Goal: Task Accomplishment & Management: Complete application form

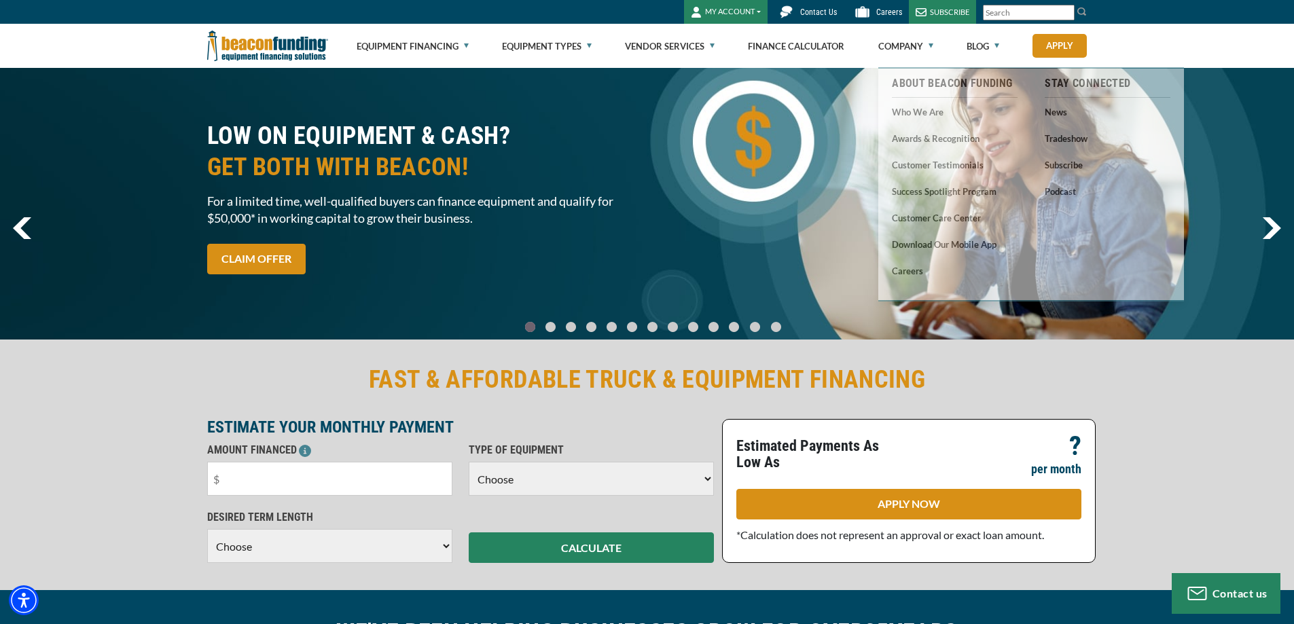
click at [727, 12] on button "MY ACCOUNT" at bounding box center [726, 12] width 84 height 24
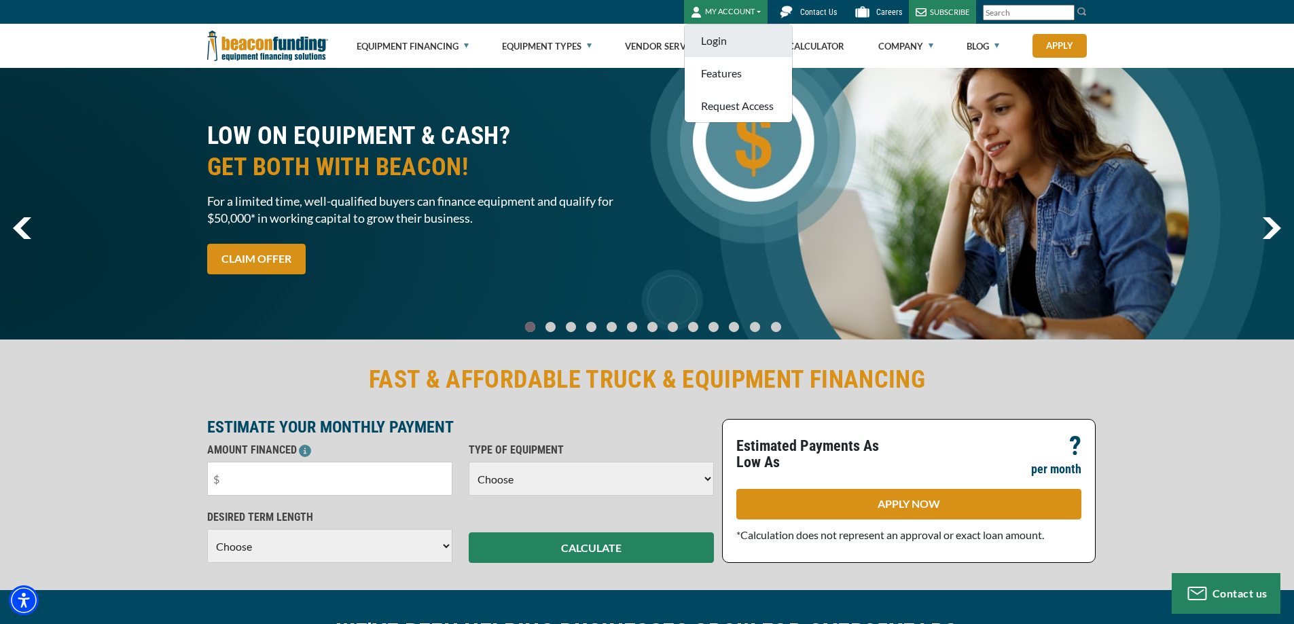
click at [724, 37] on link "Login" at bounding box center [738, 40] width 107 height 33
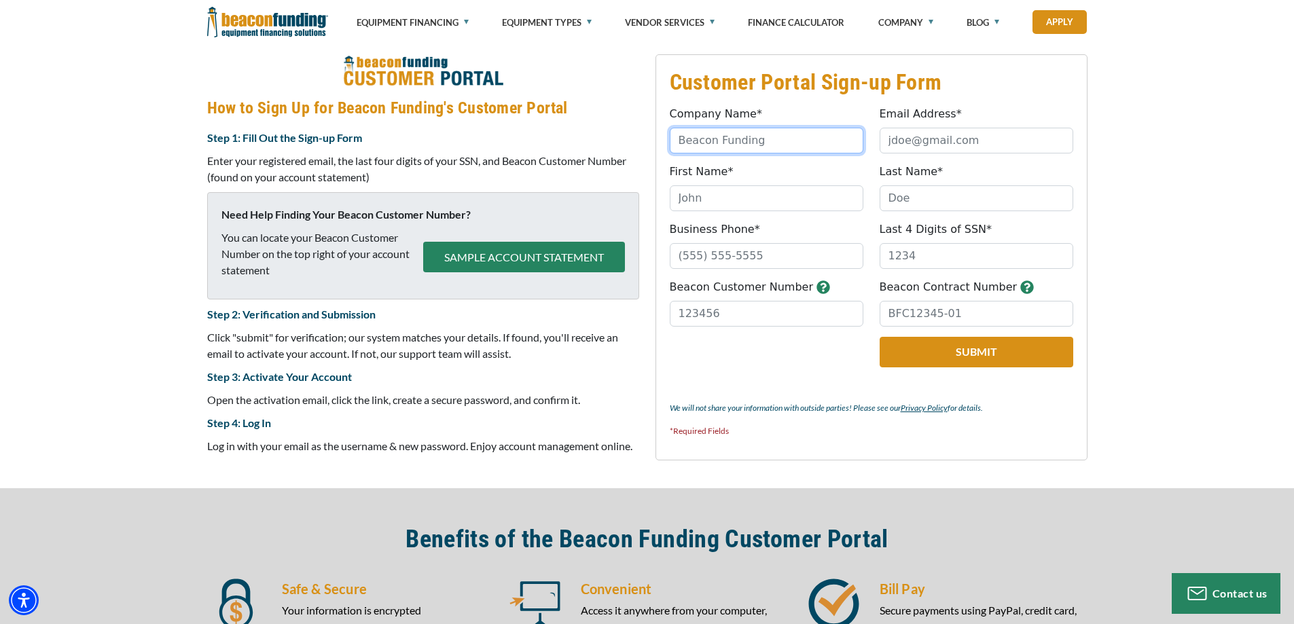
click at [712, 142] on input "Company Name*" at bounding box center [767, 141] width 194 height 26
click at [783, 120] on div "Company Name* Please provide a valid company name." at bounding box center [766, 130] width 210 height 48
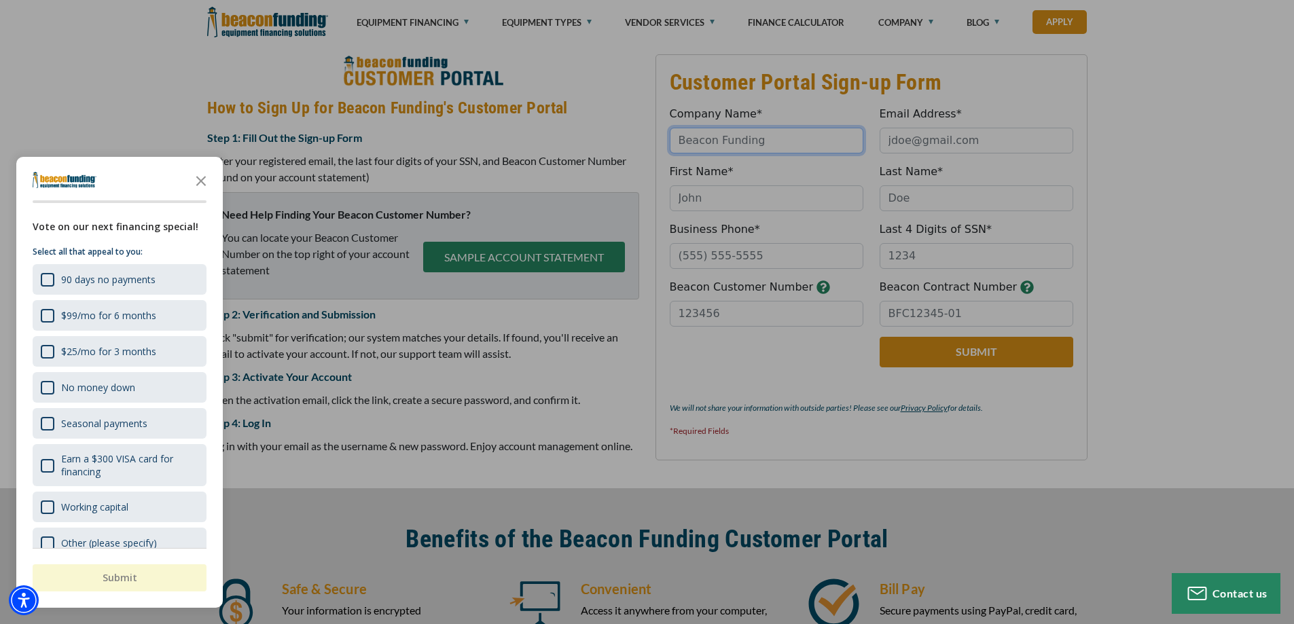
type input "OX & SON TOWING &N RECOVERY LLC"
drag, startPoint x: 968, startPoint y: 113, endPoint x: 971, endPoint y: 122, distance: 9.5
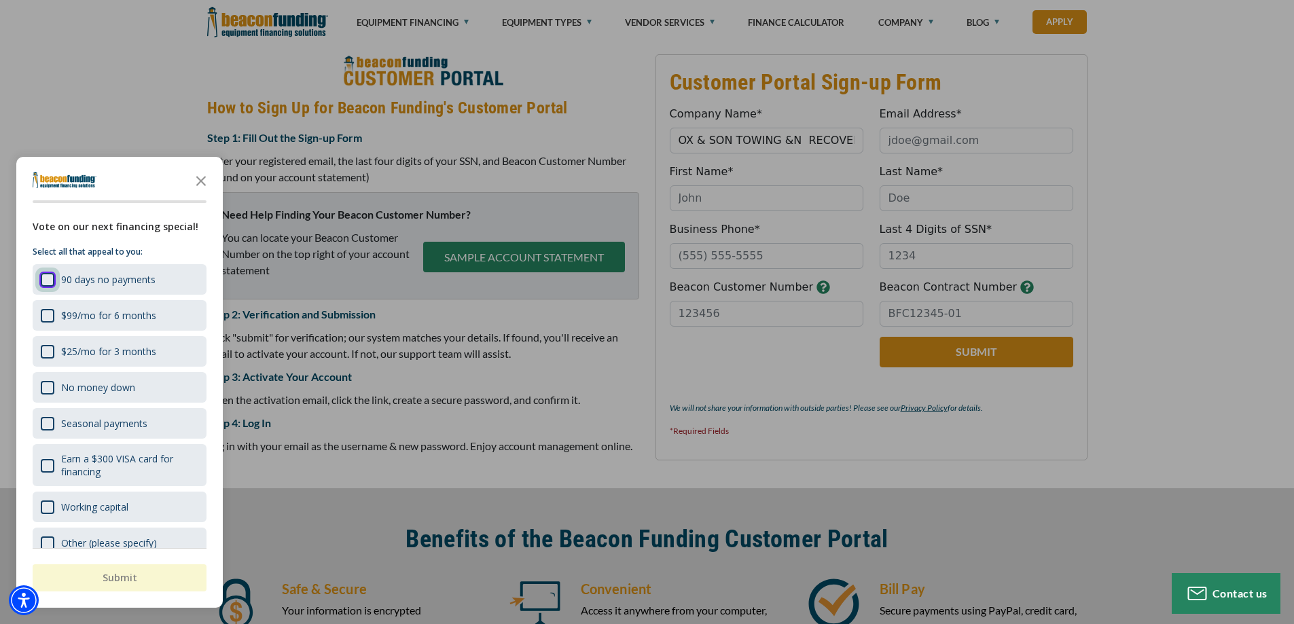
click at [969, 118] on div "button" at bounding box center [647, 312] width 1294 height 624
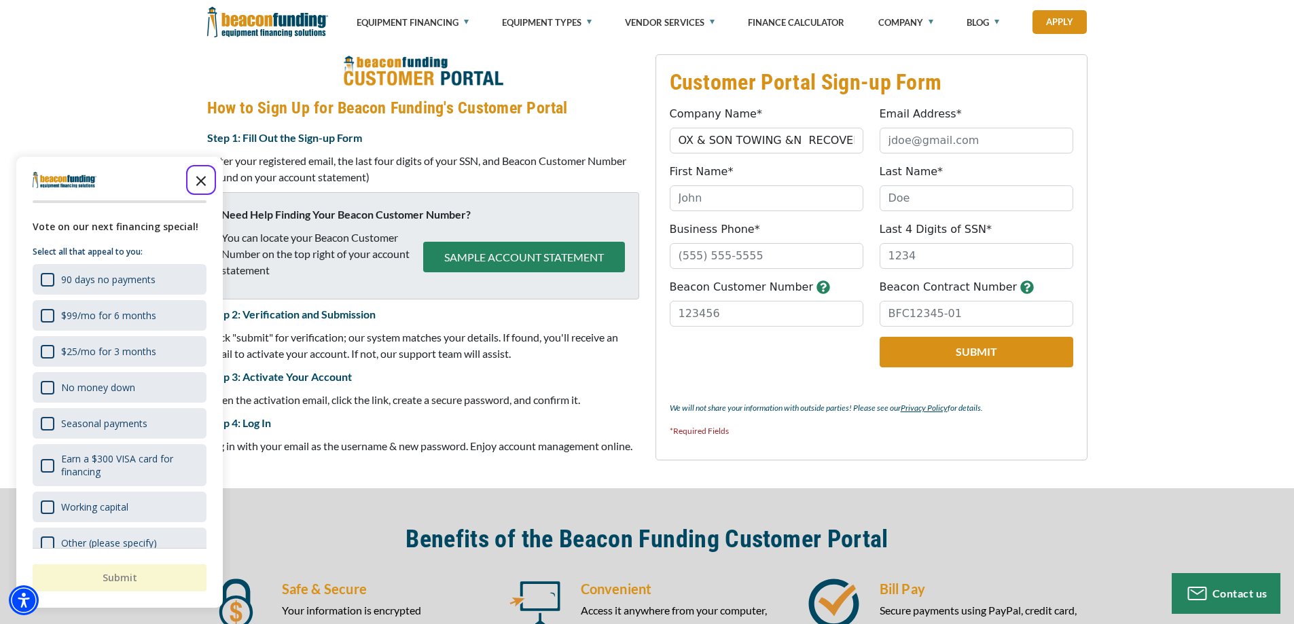
click at [206, 183] on icon "Close the survey" at bounding box center [200, 179] width 27 height 27
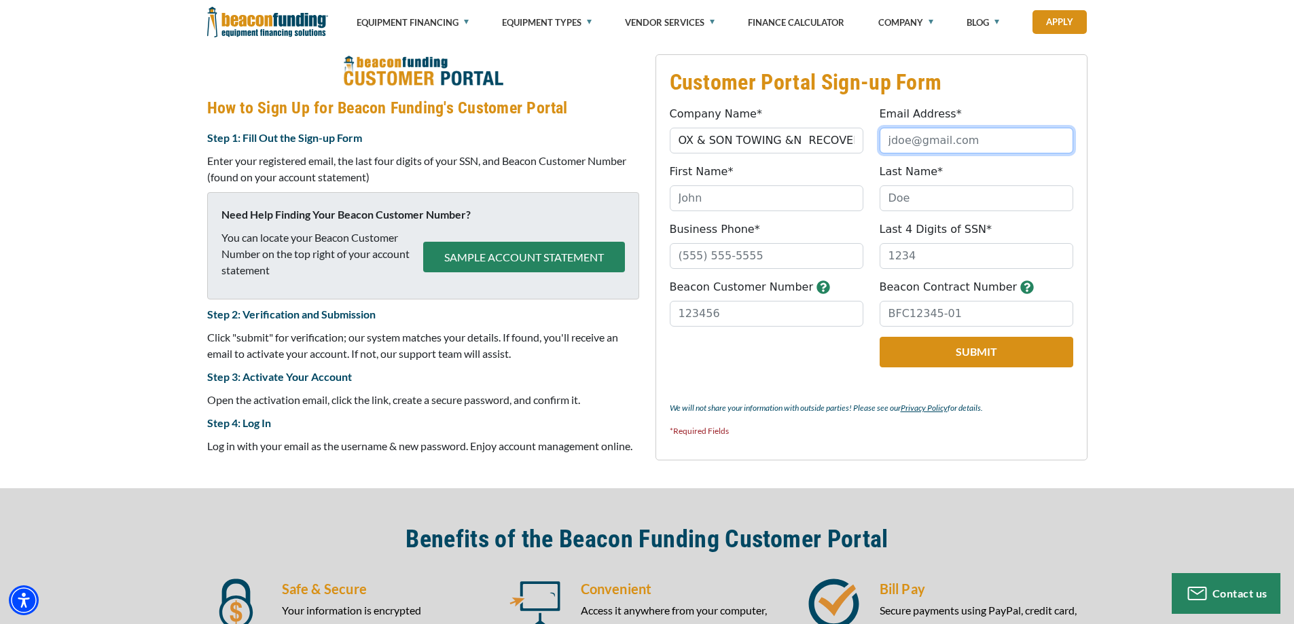
click at [909, 138] on input "Email Address*" at bounding box center [976, 141] width 194 height 26
click at [797, 146] on input "OX & SON TOWING &N RECOVERY LLC" at bounding box center [767, 141] width 194 height 26
type input "OX & SON TOWING & RECOVERY LLC"
click at [895, 134] on input "Email Address*" at bounding box center [976, 141] width 194 height 26
type input "ox_son@yahoo.com"
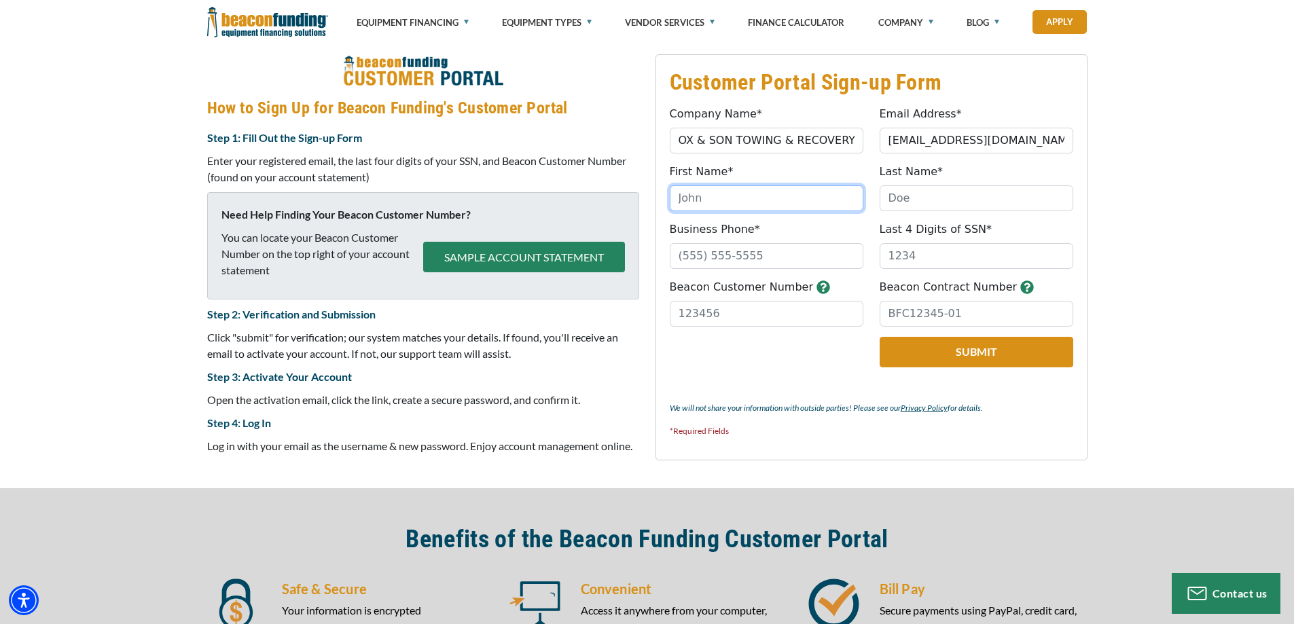
type input "JENNIFER"
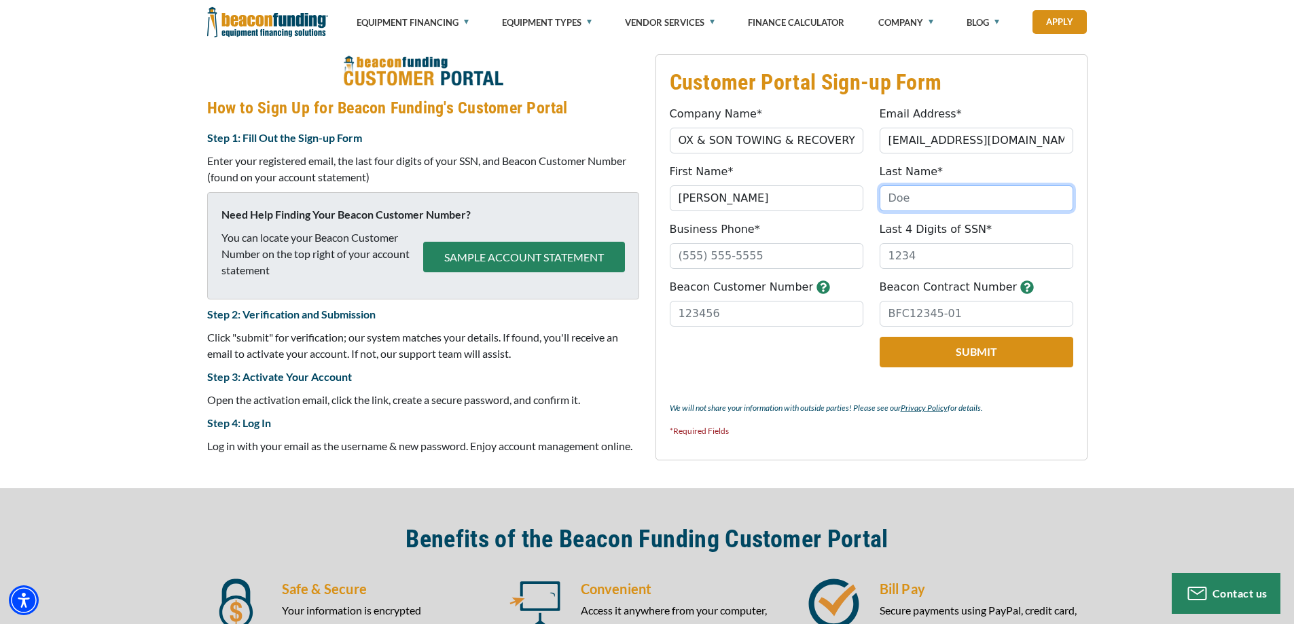
type input "KLINKER"
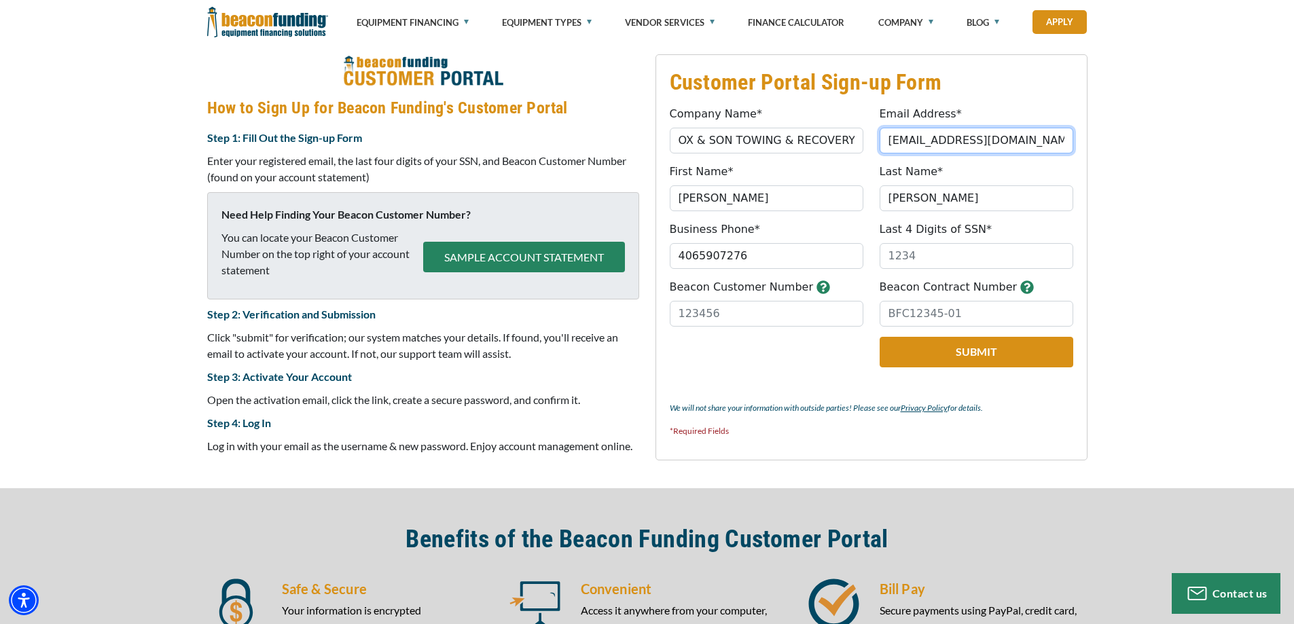
type input "(406) 590-7276"
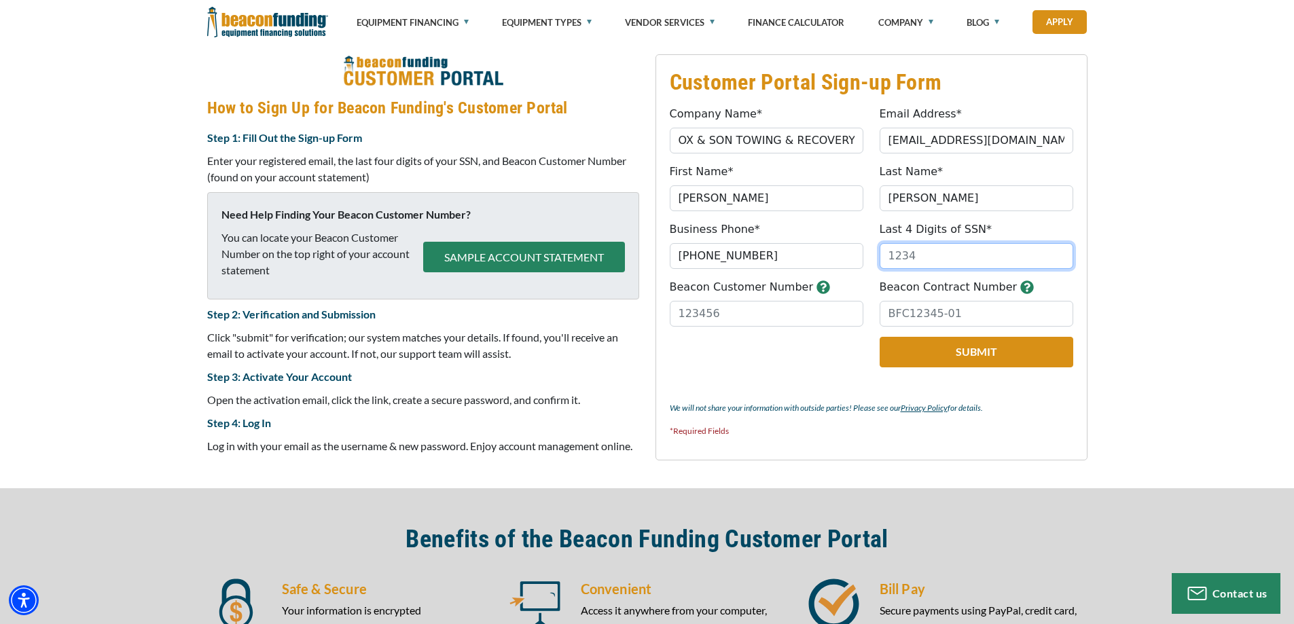
click at [902, 253] on input "Last 4 Digits of SSN*" at bounding box center [976, 256] width 194 height 26
type input "3930"
